Goal: Ask a question

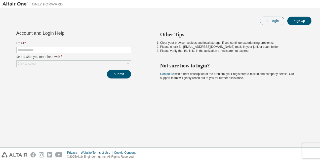
click at [272, 22] on button "Login" at bounding box center [273, 21] width 24 height 9
click at [53, 50] on input "text" at bounding box center [74, 50] width 112 height 4
type input "**********"
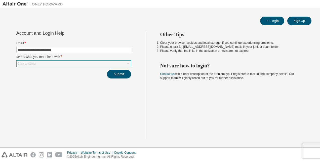
click at [52, 63] on div "Click to select" at bounding box center [74, 64] width 114 height 6
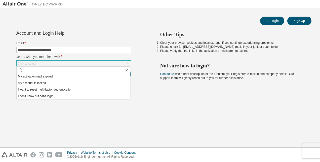
scroll to position [14, 0]
click at [55, 96] on li "I don't know but can't login" at bounding box center [74, 96] width 114 height 7
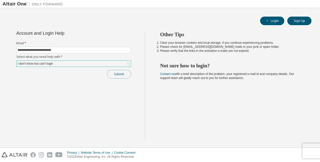
click at [118, 75] on button "Submit" at bounding box center [119, 74] width 24 height 9
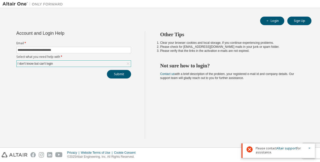
click at [272, 150] on span "Please contact Altair support for assistance." at bounding box center [280, 151] width 49 height 8
click at [310, 148] on icon "button" at bounding box center [310, 149] width 2 height 2
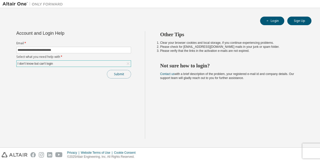
click at [122, 75] on button "Submit" at bounding box center [119, 74] width 24 height 9
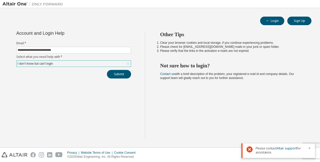
click at [113, 63] on div "I don't know but can't login" at bounding box center [74, 64] width 114 height 6
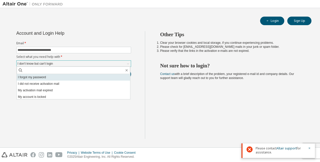
click at [91, 76] on li "I forgot my password" at bounding box center [74, 77] width 114 height 7
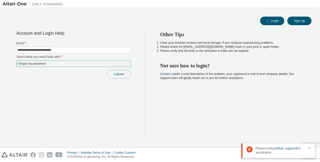
click at [118, 73] on button "Submit" at bounding box center [119, 74] width 24 height 9
